Goal: Navigation & Orientation: Find specific page/section

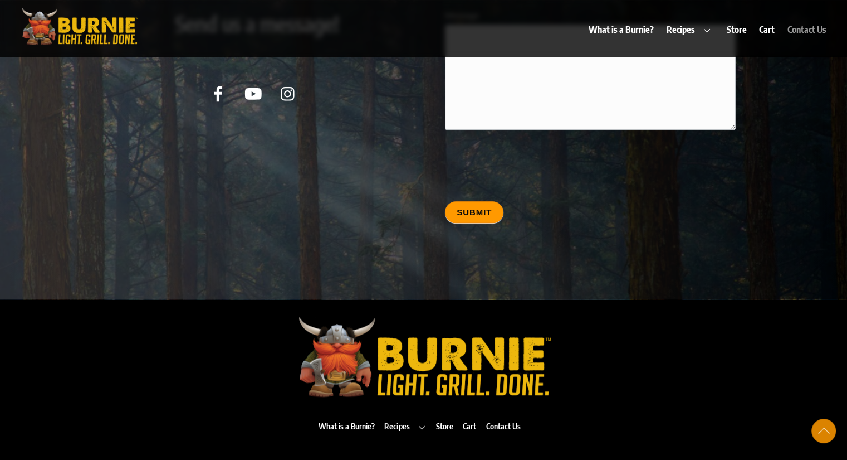
scroll to position [5422, 0]
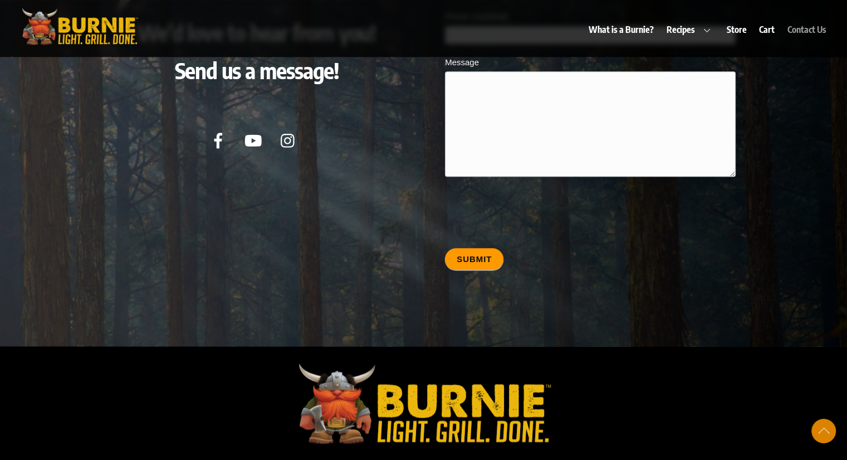
scroll to position [5440, 0]
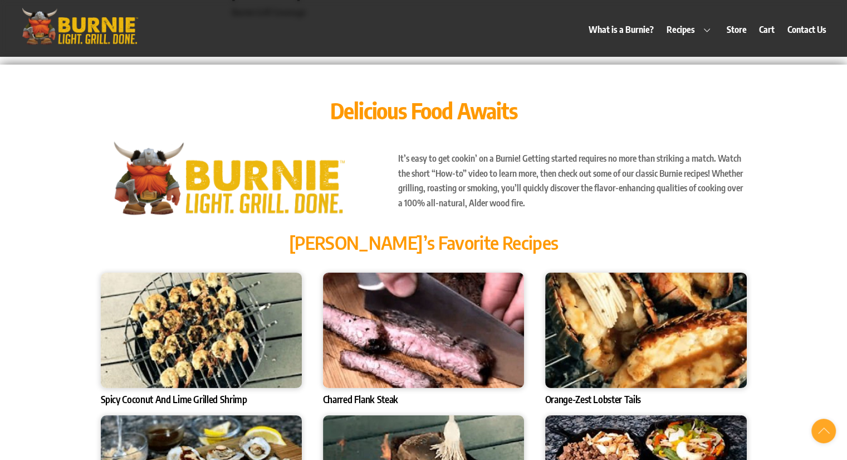
scroll to position [3443, 0]
